Goal: Task Accomplishment & Management: Manage account settings

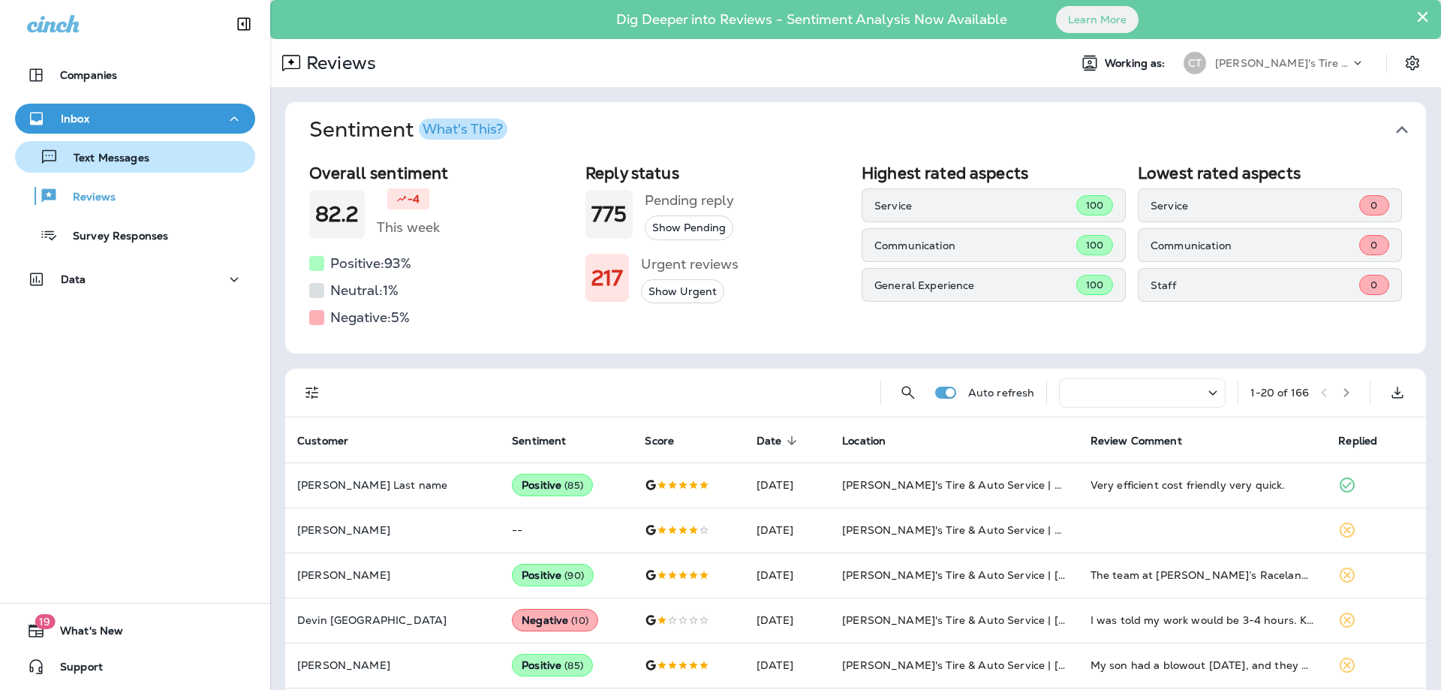
click at [123, 157] on p "Text Messages" at bounding box center [104, 159] width 91 height 14
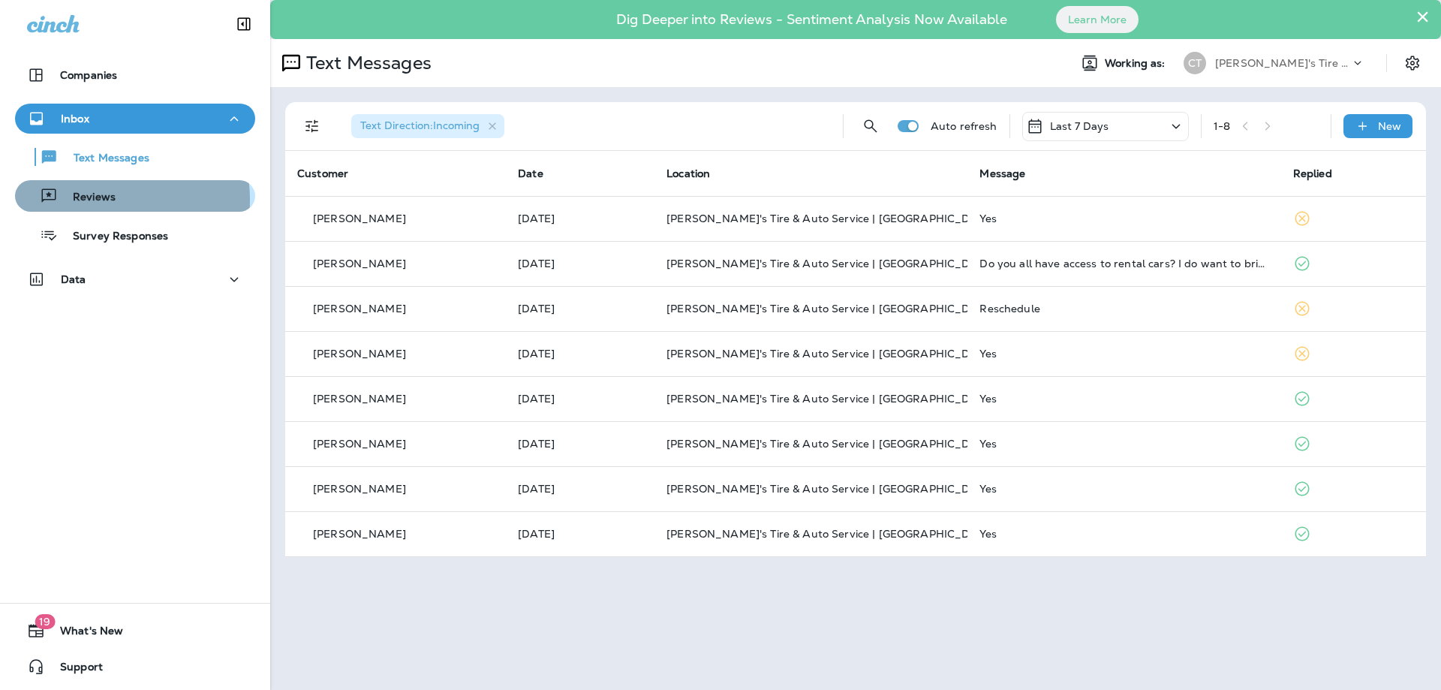
click at [101, 200] on p "Reviews" at bounding box center [87, 198] width 58 height 14
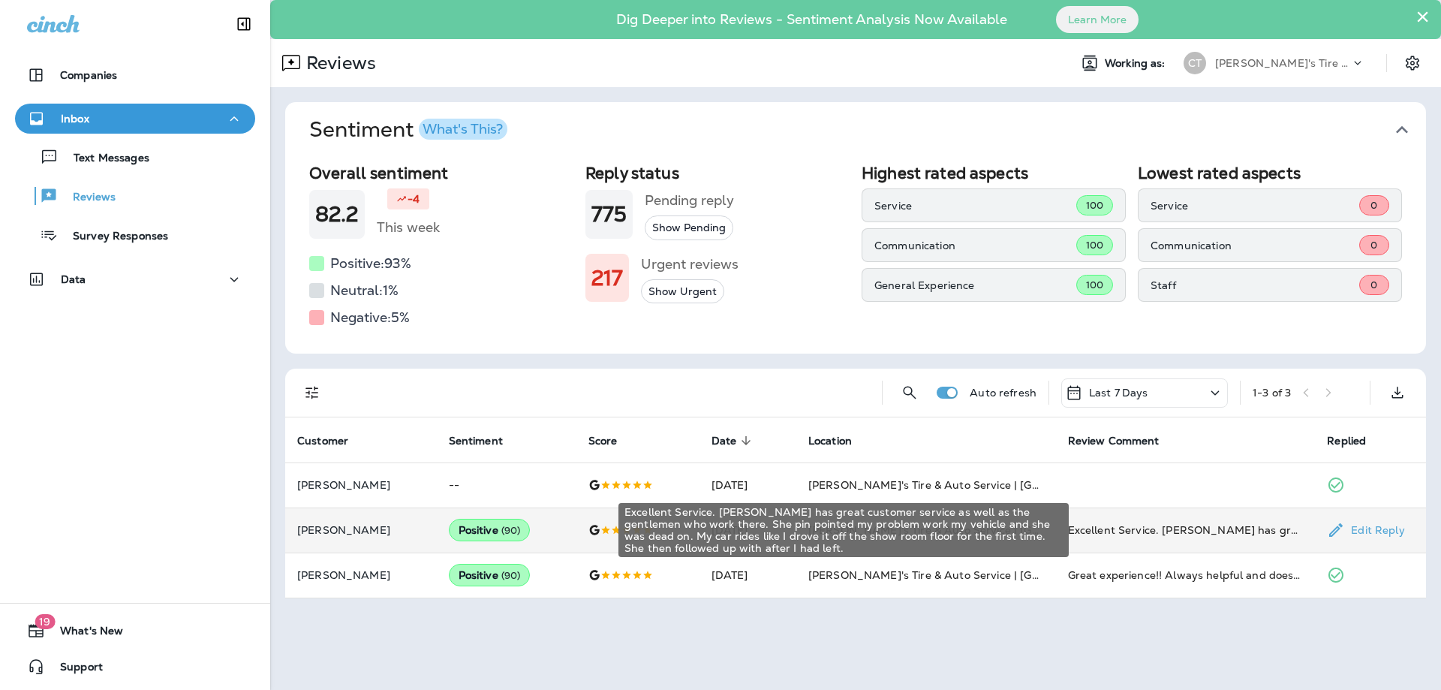
click at [1279, 531] on div "Excellent Service. [PERSON_NAME] has great customer service as well as the gent…" at bounding box center [1186, 529] width 236 height 15
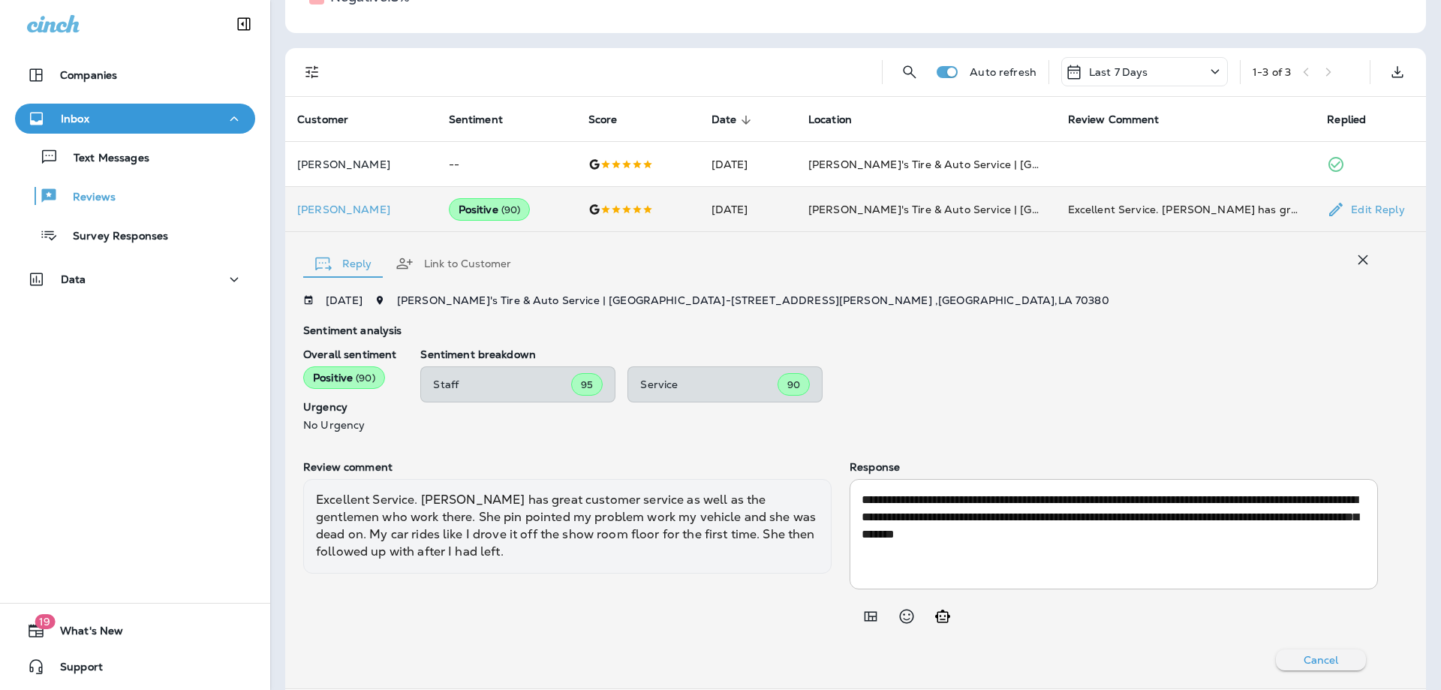
scroll to position [245, 0]
